Goal: Task Accomplishment & Management: Use online tool/utility

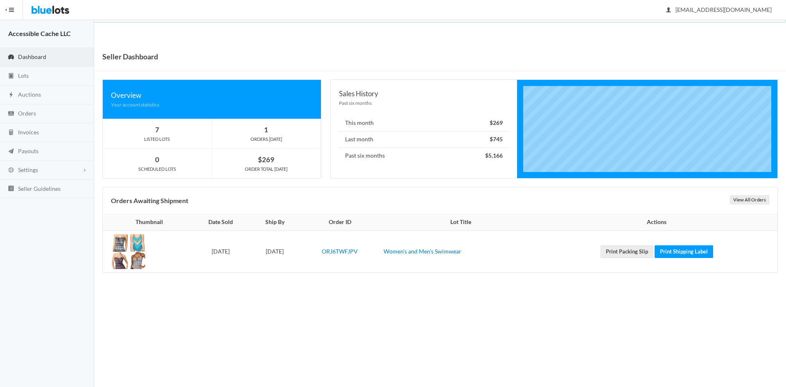
click at [31, 53] on span "Dashboard" at bounding box center [32, 56] width 28 height 7
click at [29, 75] on link "Lots" at bounding box center [47, 76] width 94 height 19
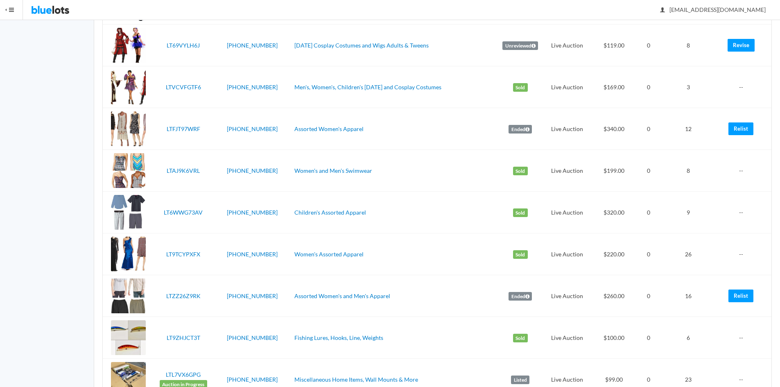
scroll to position [381, 0]
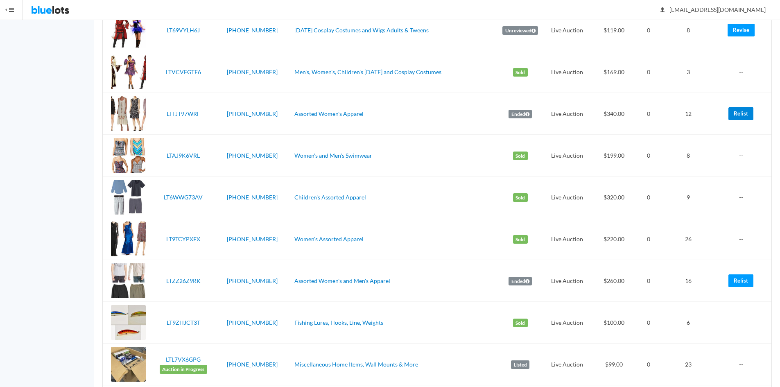
click at [735, 114] on link "Relist" at bounding box center [741, 113] width 25 height 13
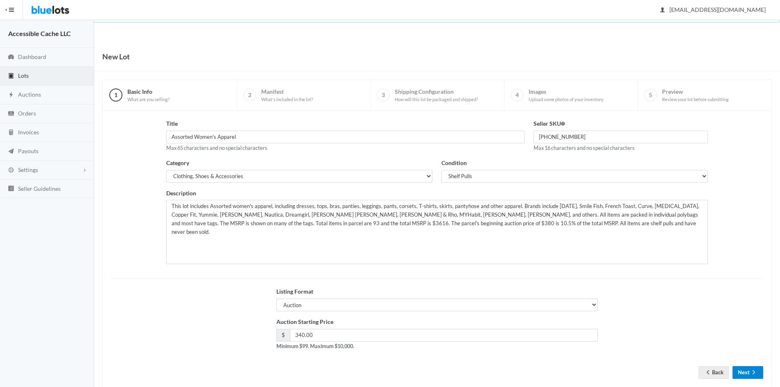
click at [748, 374] on button "Next" at bounding box center [748, 372] width 31 height 13
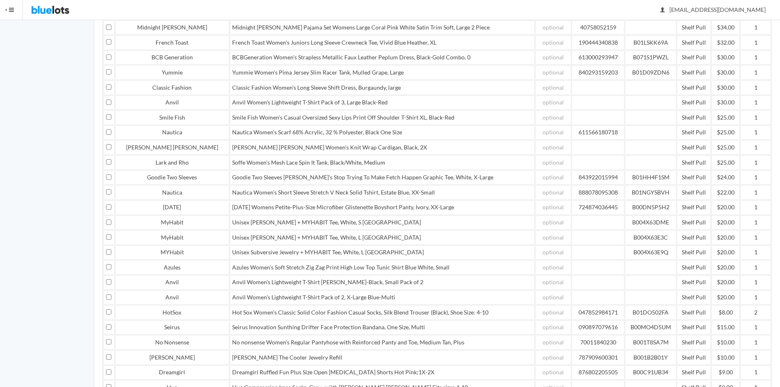
scroll to position [779, 0]
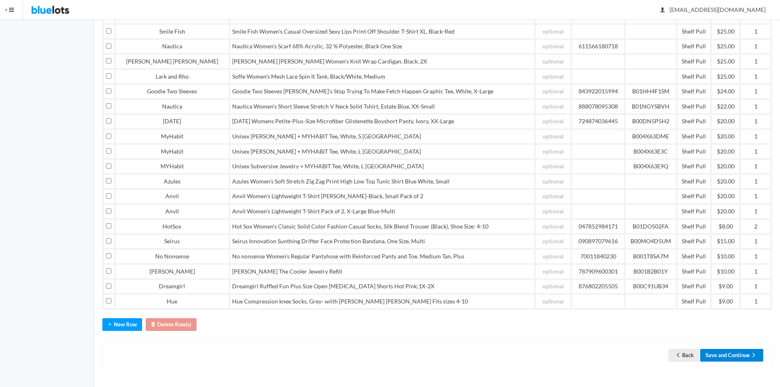
click at [729, 353] on button "Save and Continue" at bounding box center [731, 355] width 63 height 13
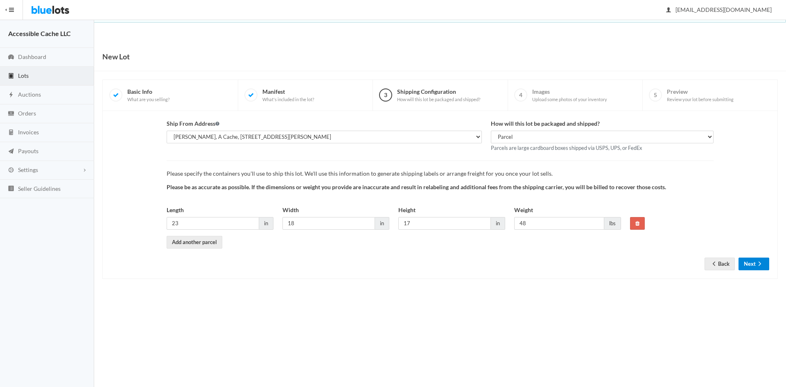
click at [757, 262] on icon "arrow forward" at bounding box center [760, 263] width 8 height 7
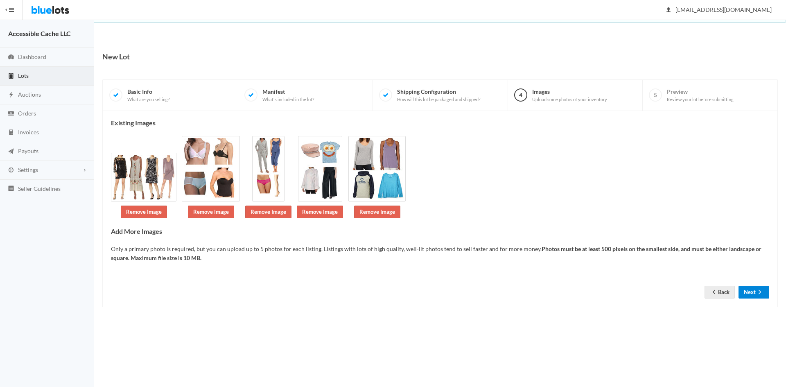
click at [749, 292] on button "Next" at bounding box center [754, 292] width 31 height 13
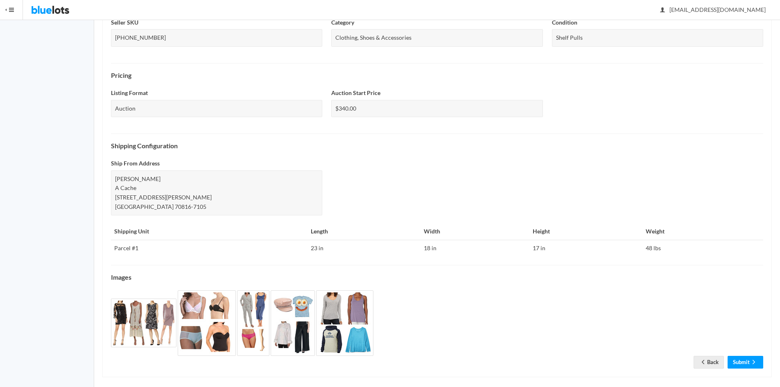
scroll to position [220, 0]
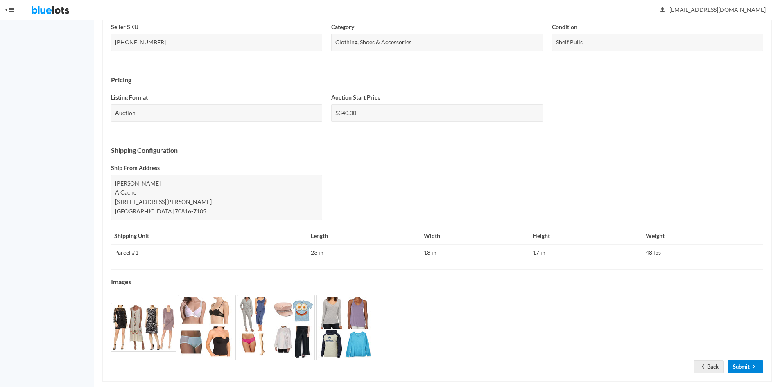
click at [744, 363] on link "Submit" at bounding box center [746, 366] width 36 height 13
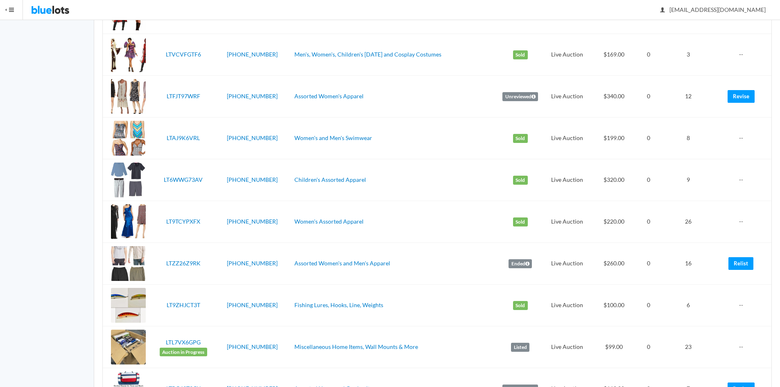
scroll to position [541, 0]
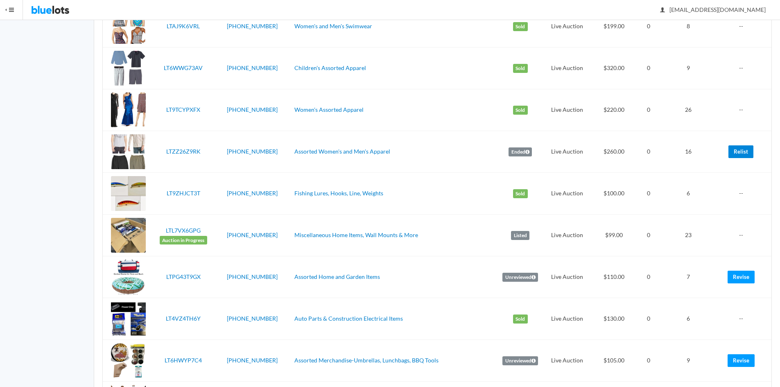
drag, startPoint x: 738, startPoint y: 147, endPoint x: 433, endPoint y: 40, distance: 323.7
click at [738, 147] on link "Relist" at bounding box center [741, 151] width 25 height 13
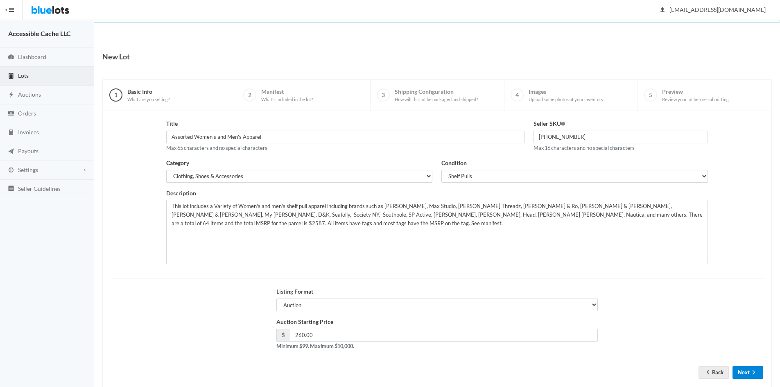
click at [747, 369] on button "Next" at bounding box center [748, 372] width 31 height 13
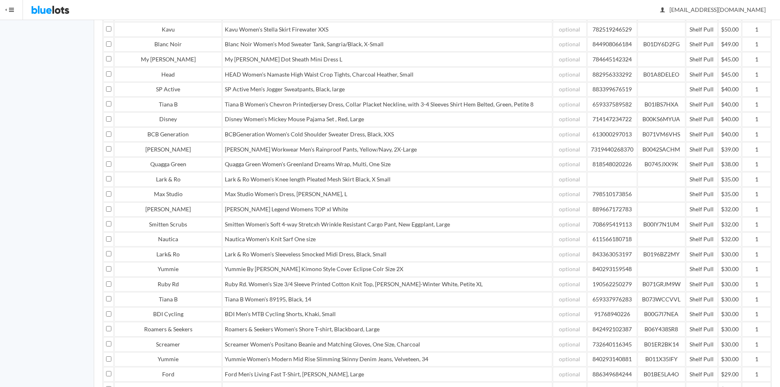
scroll to position [659, 0]
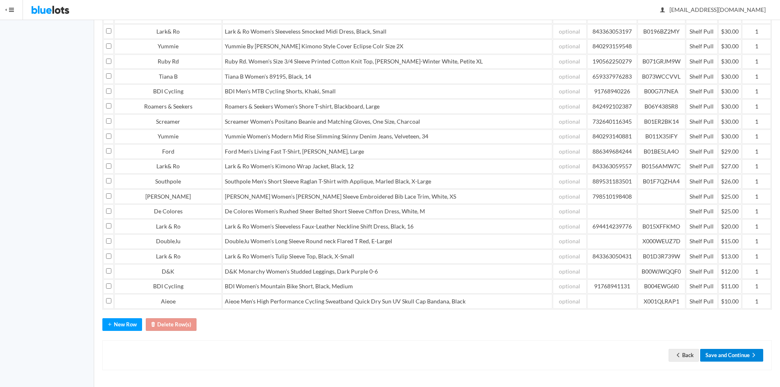
click at [720, 353] on button "Save and Continue" at bounding box center [731, 355] width 63 height 13
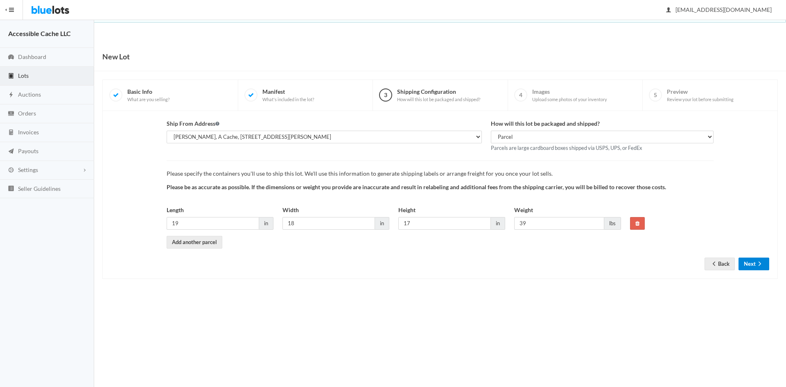
click at [752, 265] on button "Next" at bounding box center [754, 264] width 31 height 13
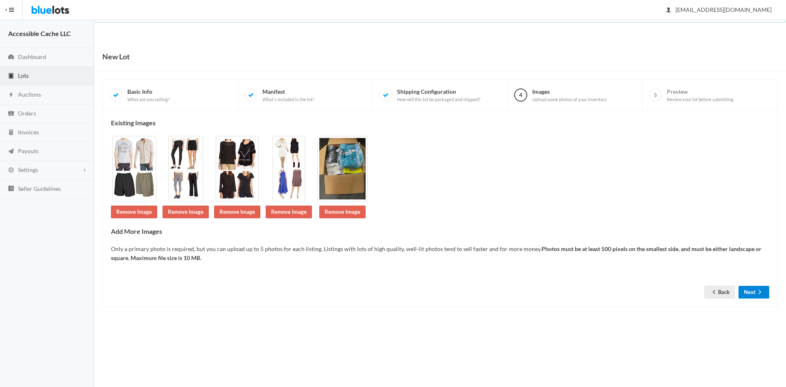
click at [752, 292] on button "Next" at bounding box center [754, 292] width 31 height 13
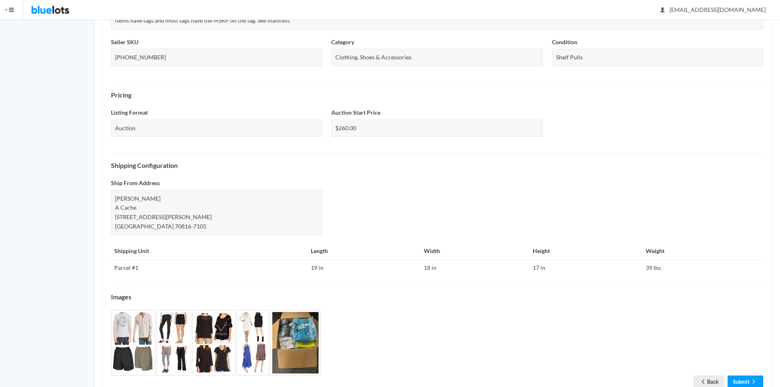
scroll to position [222, 0]
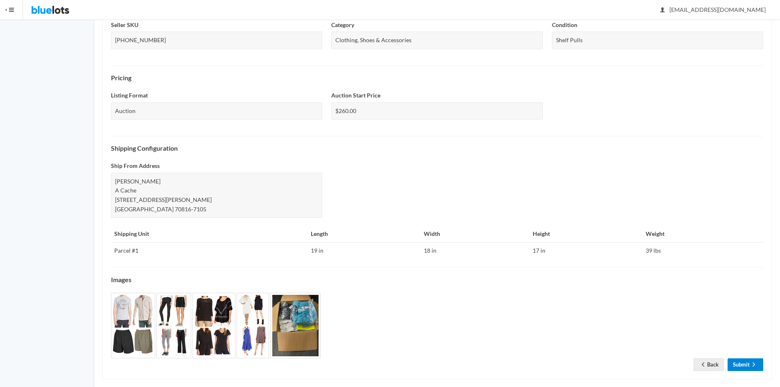
click at [736, 358] on link "Submit" at bounding box center [746, 364] width 36 height 13
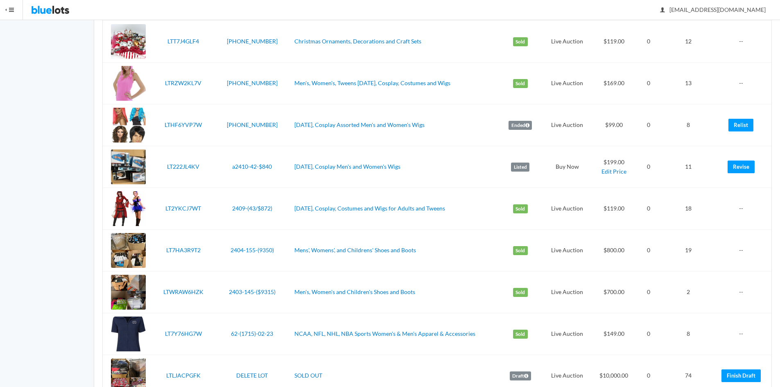
scroll to position [1579, 0]
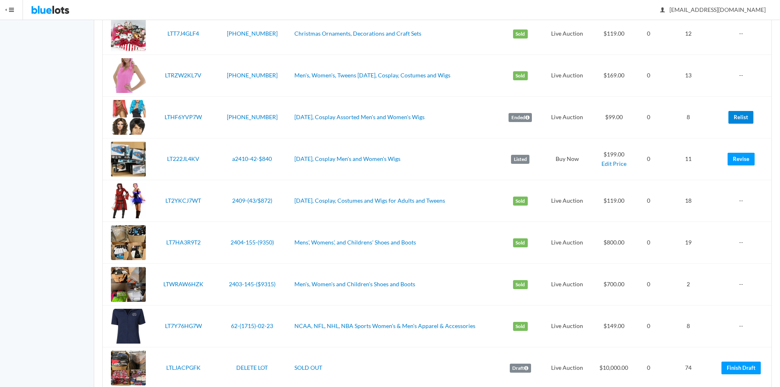
drag, startPoint x: 745, startPoint y: 121, endPoint x: 433, endPoint y: 44, distance: 321.6
click at [745, 121] on link "Relist" at bounding box center [741, 117] width 25 height 13
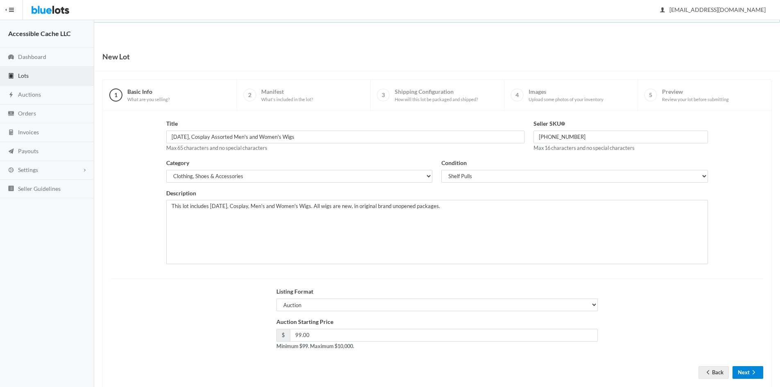
click at [748, 373] on button "Next" at bounding box center [748, 372] width 31 height 13
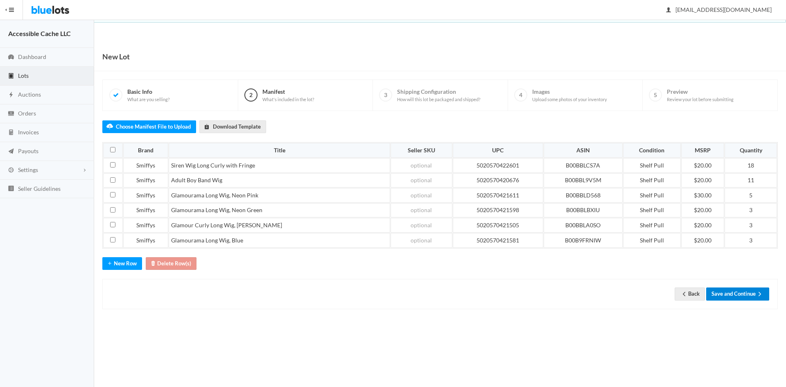
click at [732, 294] on button "Save and Continue" at bounding box center [738, 294] width 63 height 13
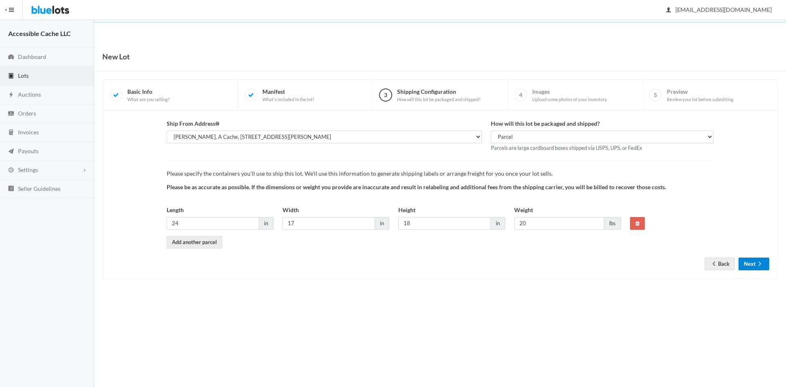
click at [745, 266] on button "Next" at bounding box center [754, 264] width 31 height 13
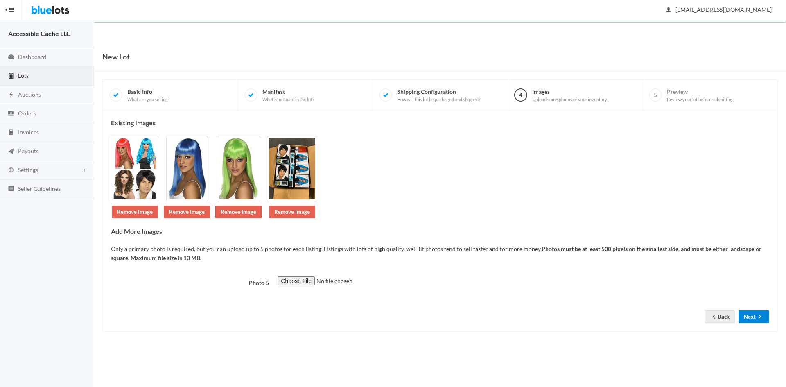
click at [747, 319] on button "Next" at bounding box center [754, 316] width 31 height 13
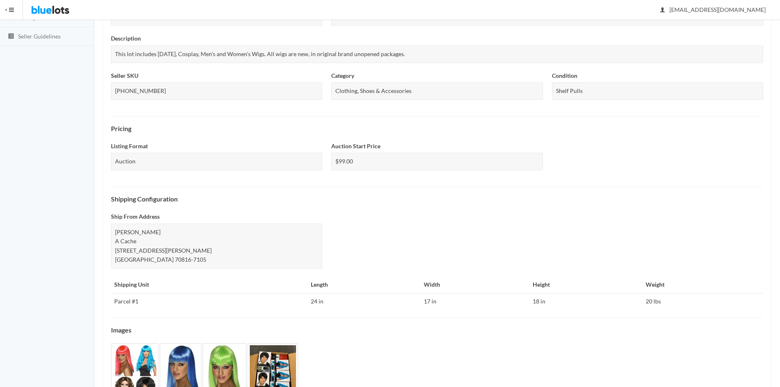
scroll to position [212, 0]
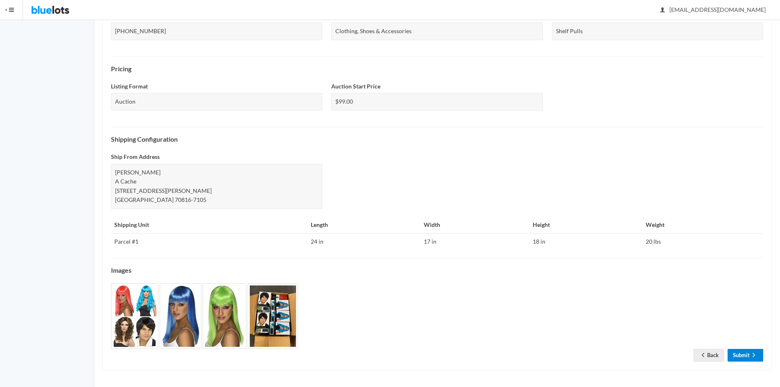
click at [741, 355] on link "Submit" at bounding box center [746, 355] width 36 height 13
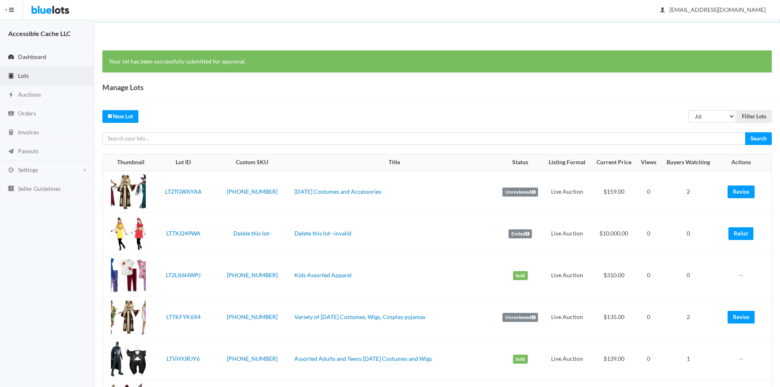
click at [23, 53] on span "Dashboard" at bounding box center [32, 56] width 28 height 7
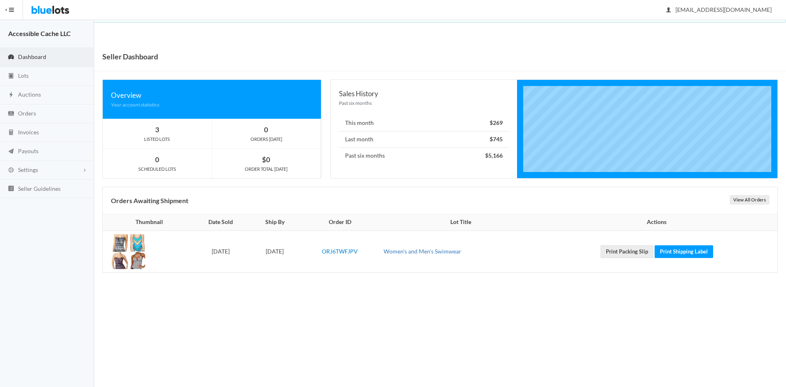
click at [442, 252] on link "Women's and Men's Swimwear" at bounding box center [423, 251] width 78 height 7
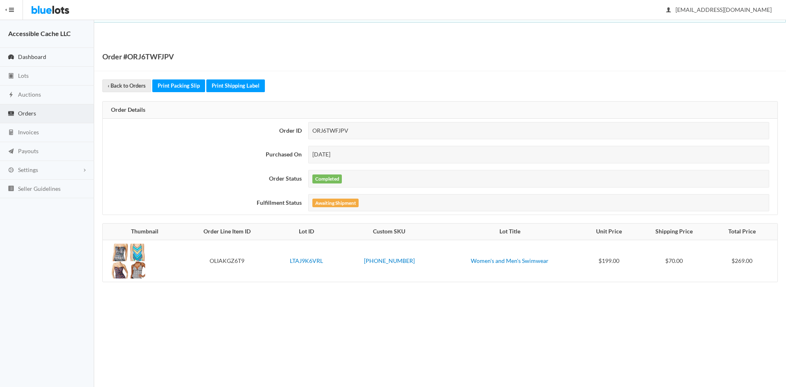
click at [32, 57] on span "Dashboard" at bounding box center [32, 56] width 28 height 7
